Goal: Task Accomplishment & Management: Manage account settings

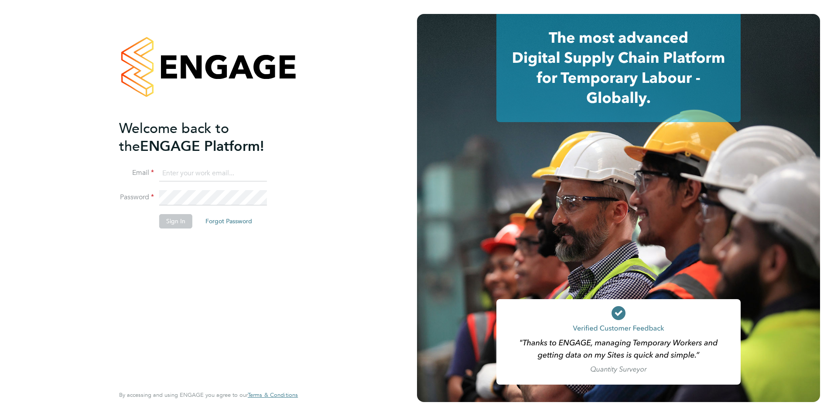
type input "[PERSON_NAME][EMAIL_ADDRESS][PERSON_NAME][DOMAIN_NAME]"
click at [172, 218] on button "Sign In" at bounding box center [175, 221] width 33 height 14
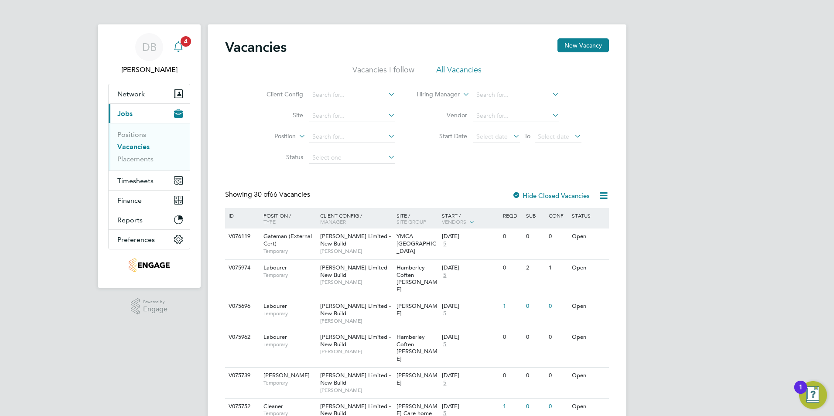
click at [182, 45] on app-alerts-badge "4" at bounding box center [185, 41] width 11 height 12
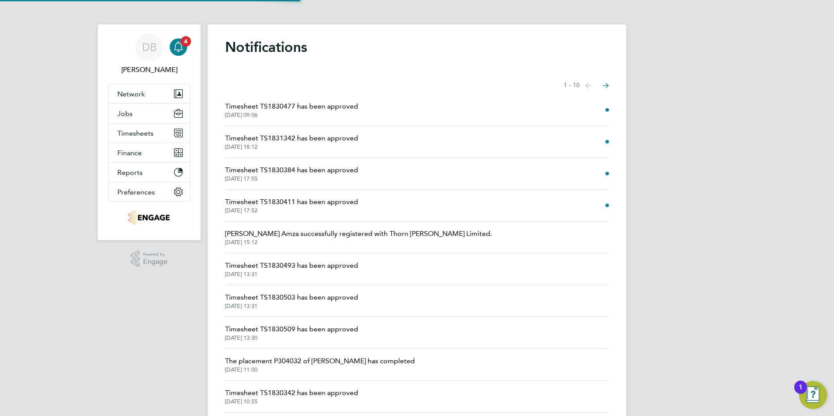
click at [311, 109] on span "Timesheet TS1830477 has been approved" at bounding box center [291, 106] width 133 height 10
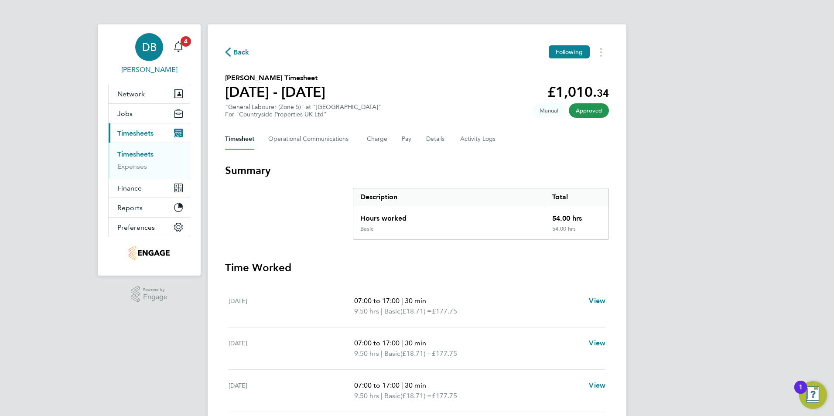
click at [190, 52] on link "DB Daniel Bassett" at bounding box center [149, 54] width 82 height 42
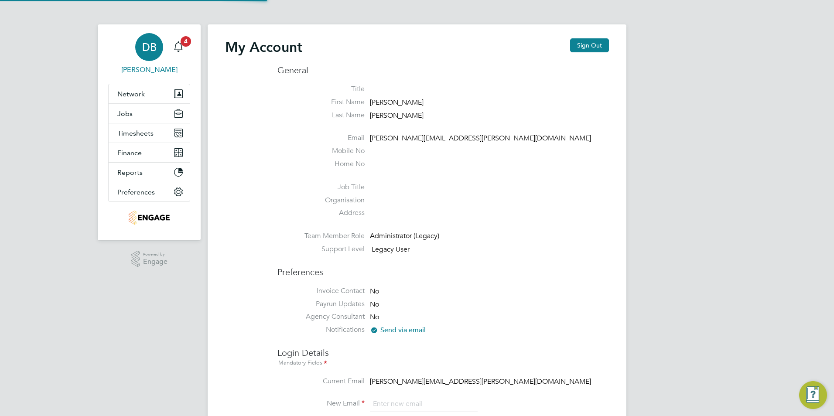
type input "[PERSON_NAME][EMAIL_ADDRESS][PERSON_NAME][DOMAIN_NAME]"
click at [136, 135] on span "Timesheets" at bounding box center [135, 133] width 36 height 8
click at [145, 135] on span "Timesheets" at bounding box center [135, 133] width 36 height 8
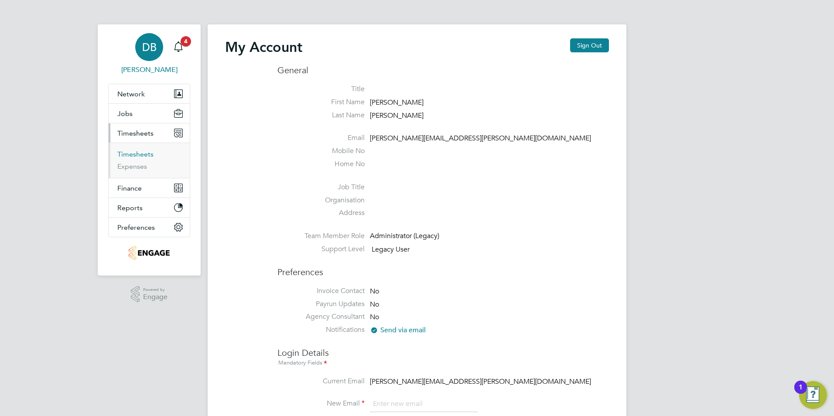
click at [134, 151] on link "Timesheets" at bounding box center [135, 154] width 36 height 8
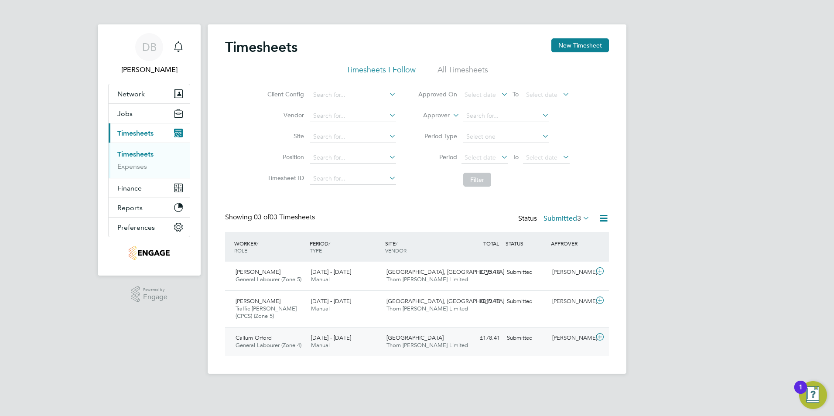
click at [376, 343] on div "8 - 14 Sep 2025 Manual" at bounding box center [344, 342] width 75 height 22
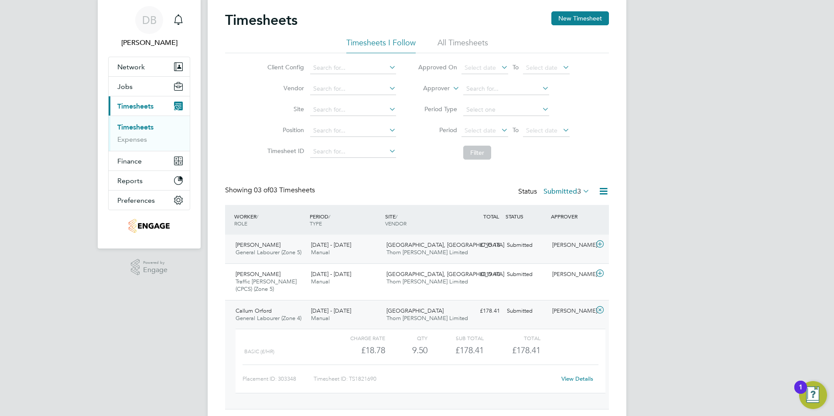
scroll to position [52, 0]
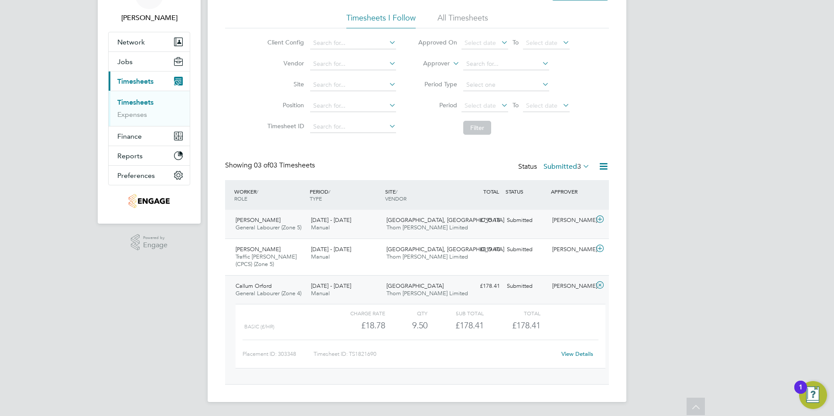
click at [385, 229] on div "Redhill, Telford Thorn Baker Limited" at bounding box center [420, 224] width 75 height 22
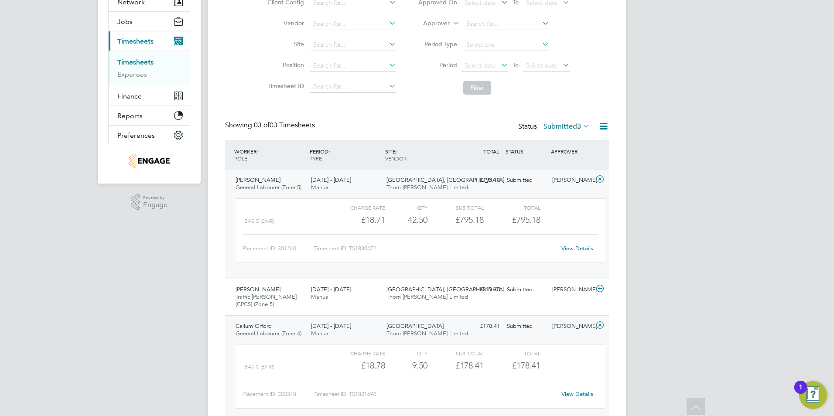
scroll to position [132, 0]
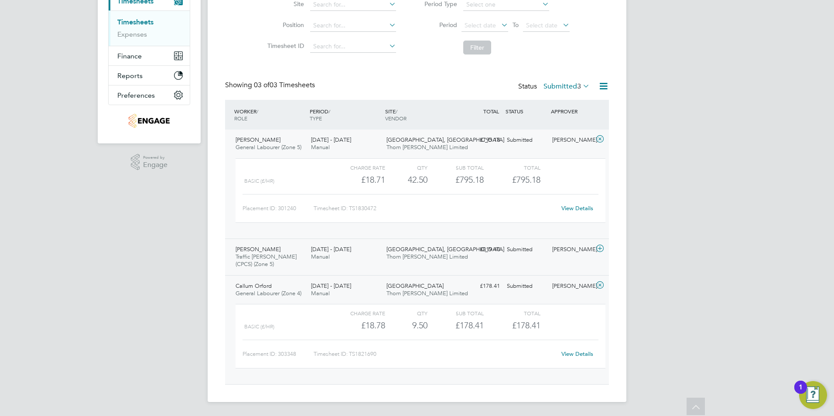
click at [323, 252] on span "22 - 28 Sep 2025" at bounding box center [331, 248] width 40 height 7
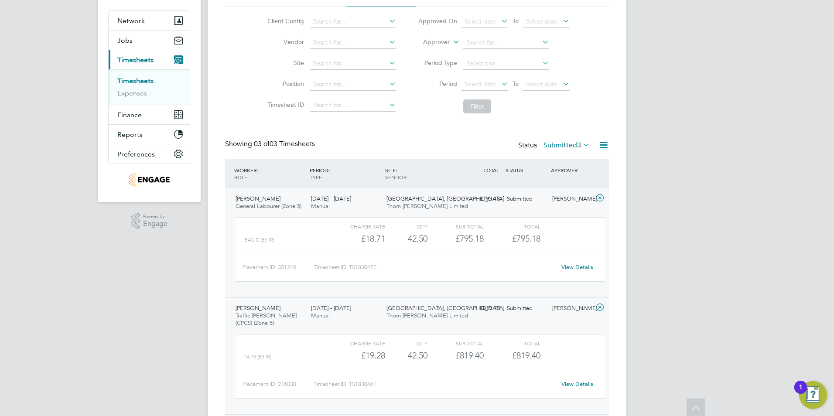
scroll to position [1, 0]
